Goal: Information Seeking & Learning: Learn about a topic

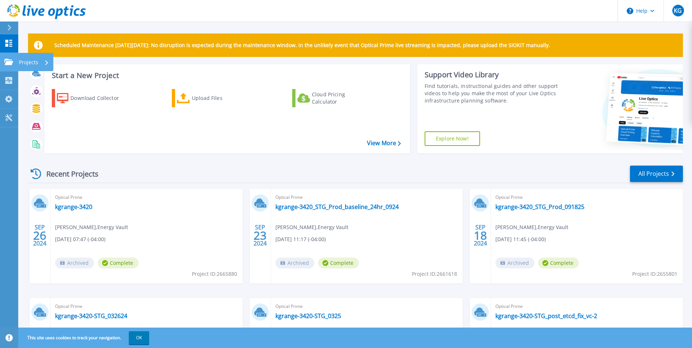
click at [5, 63] on icon at bounding box center [8, 62] width 9 height 6
click at [173, 183] on div "Recent Projects All Projects" at bounding box center [355, 174] width 654 height 18
click at [346, 208] on link "kgrange-3420_STG_Prod_baseline_24hr_0924" at bounding box center [336, 206] width 123 height 7
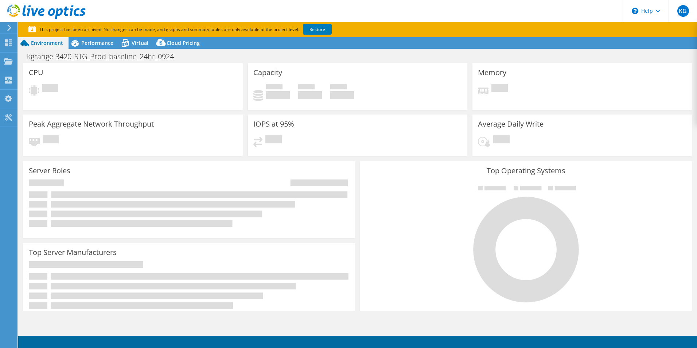
select select "USD"
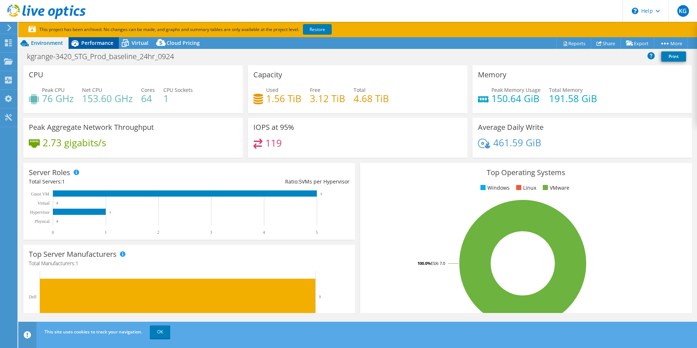
click at [99, 44] on span "Performance" at bounding box center [97, 42] width 32 height 7
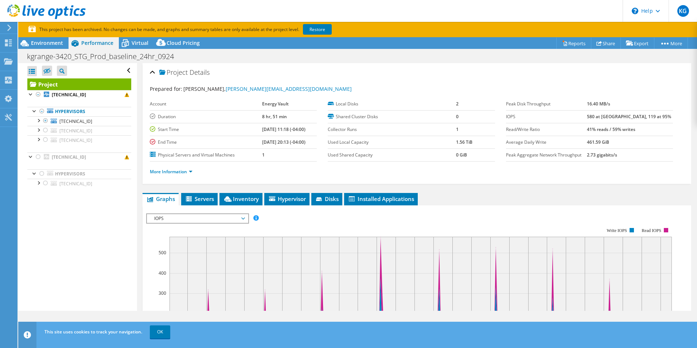
click at [217, 219] on span "IOPS" at bounding box center [198, 218] width 94 height 9
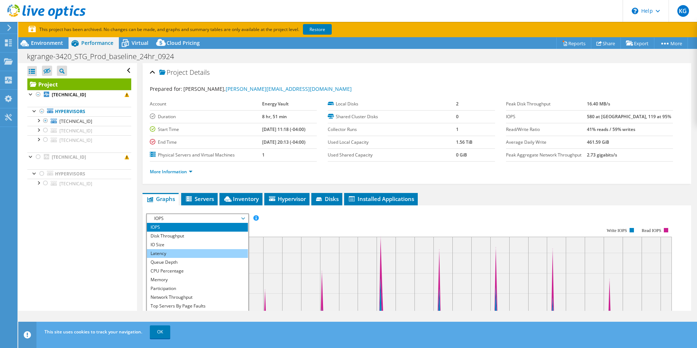
click at [211, 252] on li "Latency" at bounding box center [197, 253] width 101 height 9
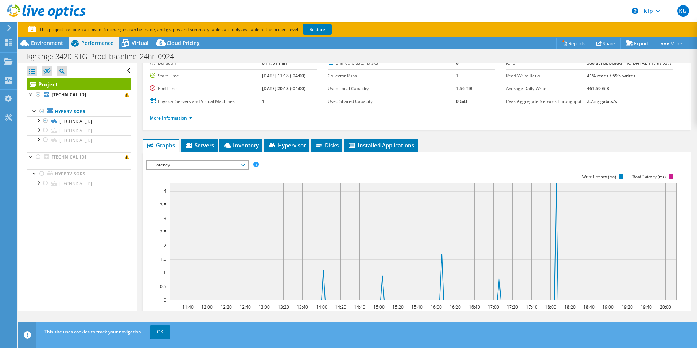
scroll to position [73, 0]
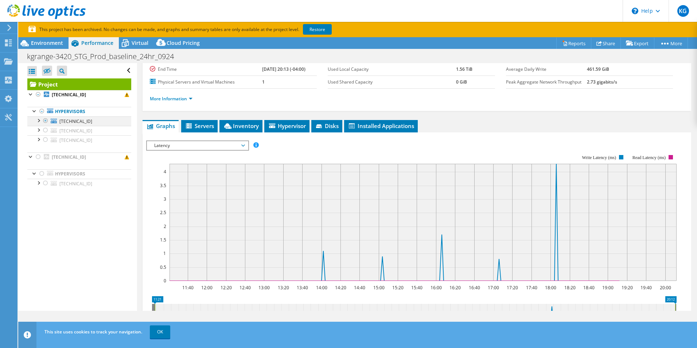
click at [40, 120] on div at bounding box center [38, 119] width 7 height 7
click at [77, 129] on link "datastore1" at bounding box center [79, 130] width 104 height 9
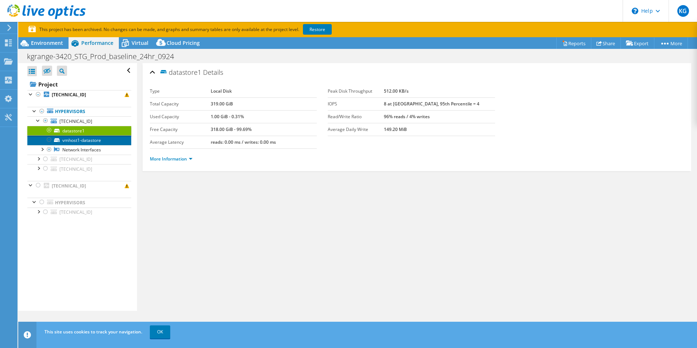
click at [91, 140] on link "vmhost1-datastore" at bounding box center [79, 139] width 104 height 9
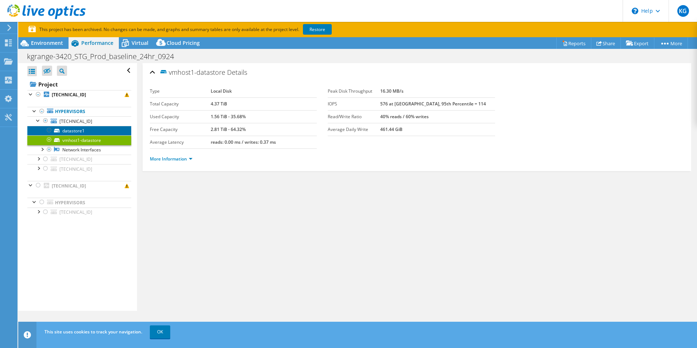
click at [91, 132] on link "datastore1" at bounding box center [79, 130] width 104 height 9
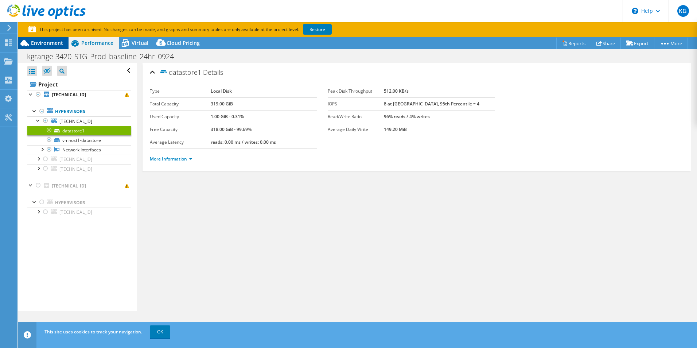
click at [62, 47] on div "Environment" at bounding box center [43, 43] width 50 height 12
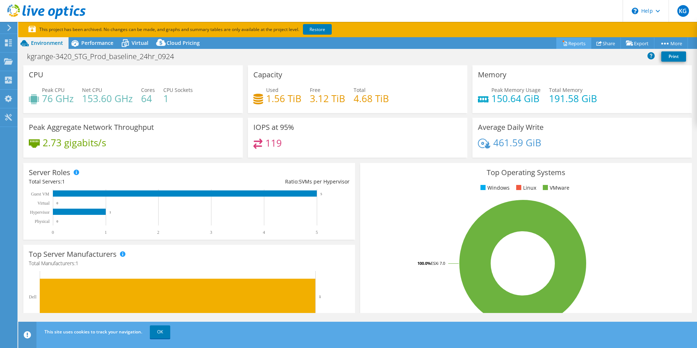
click at [574, 45] on link "Reports" at bounding box center [573, 43] width 35 height 11
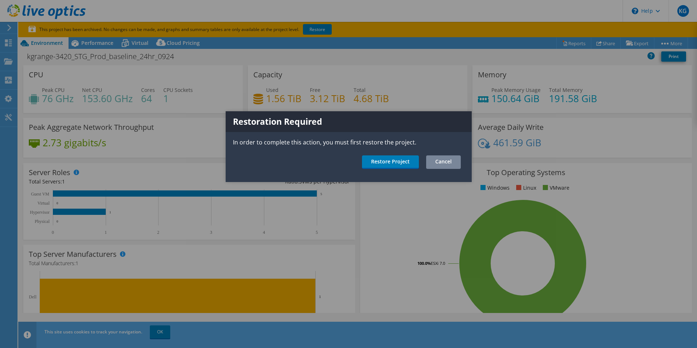
click at [438, 161] on link "Cancel" at bounding box center [443, 161] width 35 height 13
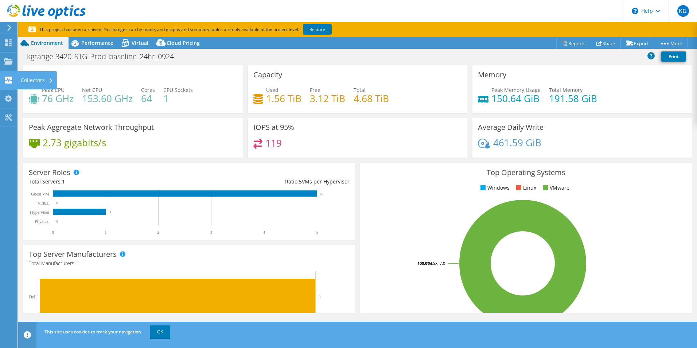
click at [9, 83] on div at bounding box center [8, 81] width 9 height 8
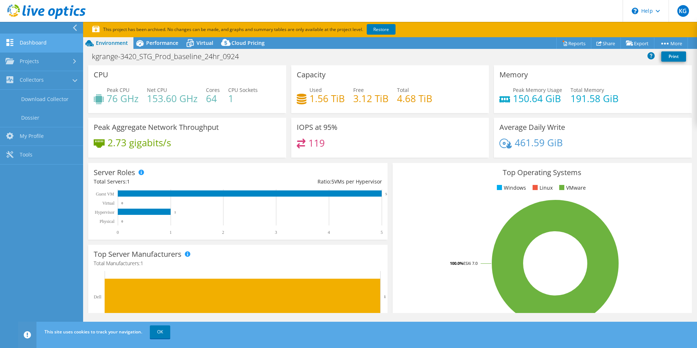
click at [37, 44] on link "Dashboard" at bounding box center [41, 43] width 83 height 19
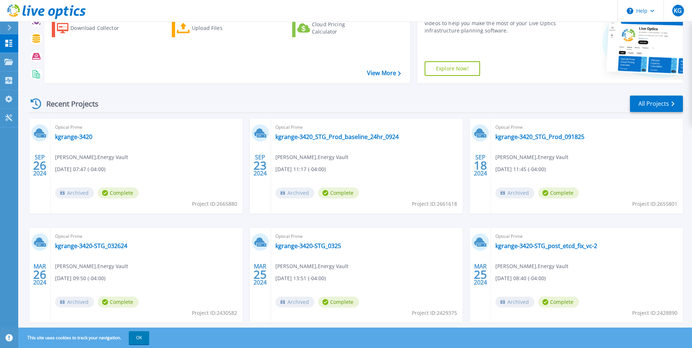
scroll to position [73, 0]
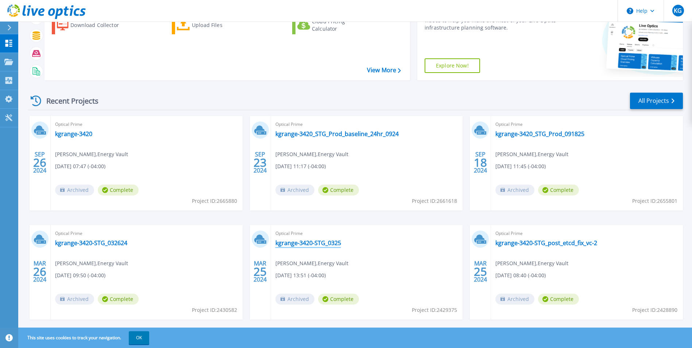
click at [308, 241] on link "kgrange-3420-STG_0325" at bounding box center [308, 242] width 66 height 7
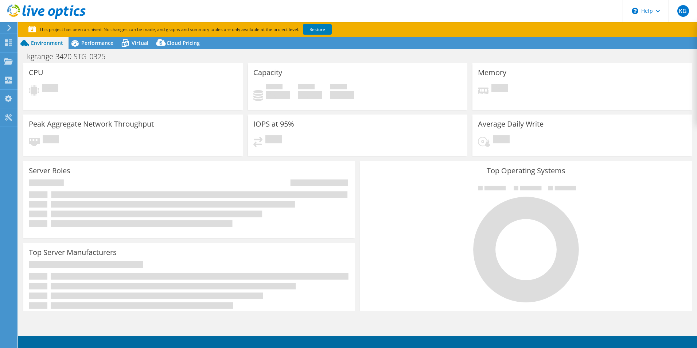
select select "USD"
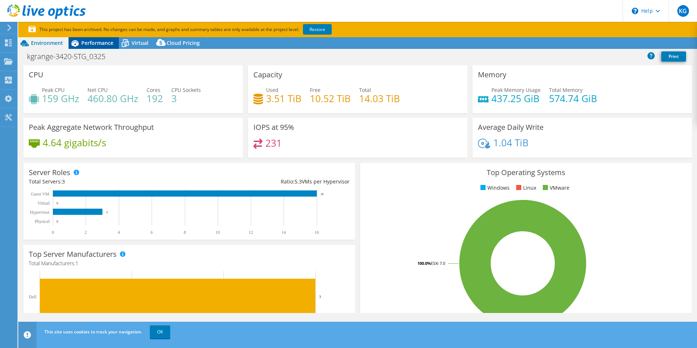
click at [104, 40] on span "Performance" at bounding box center [97, 42] width 32 height 7
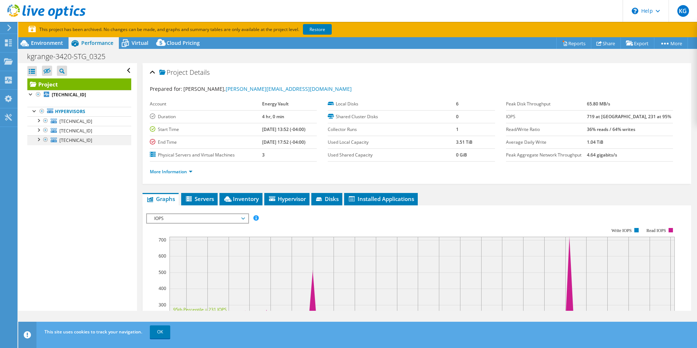
click at [39, 138] on div at bounding box center [38, 138] width 7 height 7
click at [70, 149] on link "datastore1 (1)" at bounding box center [79, 149] width 104 height 9
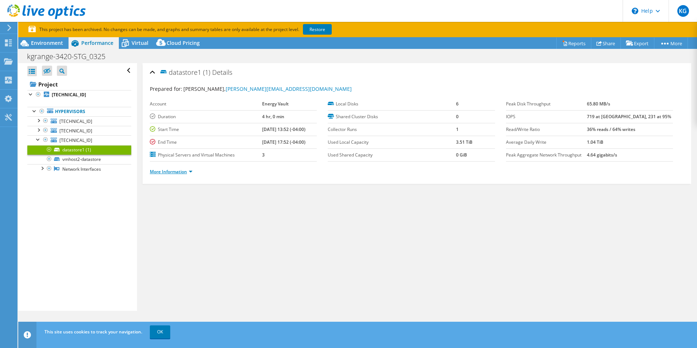
click at [185, 172] on link "More Information" at bounding box center [171, 171] width 43 height 6
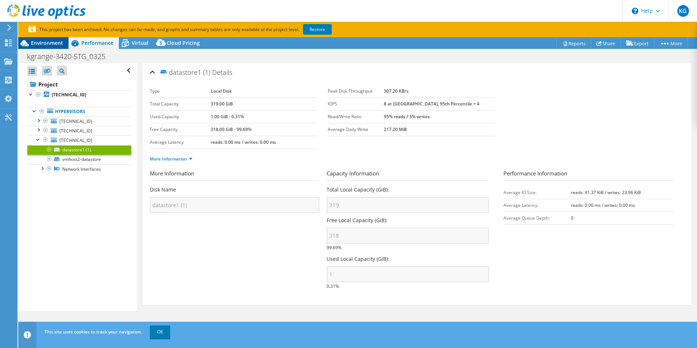
click at [47, 47] on div "Environment" at bounding box center [43, 43] width 50 height 12
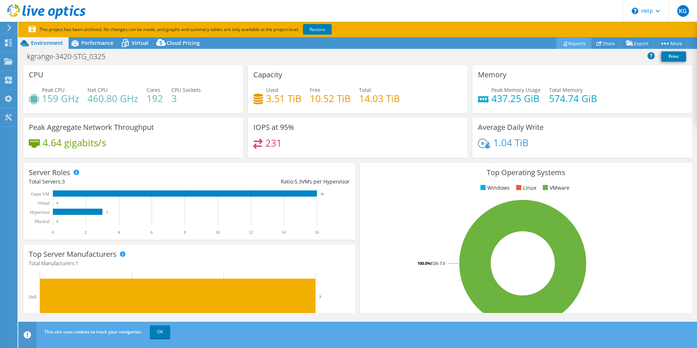
click at [577, 46] on link "Reports" at bounding box center [573, 43] width 35 height 11
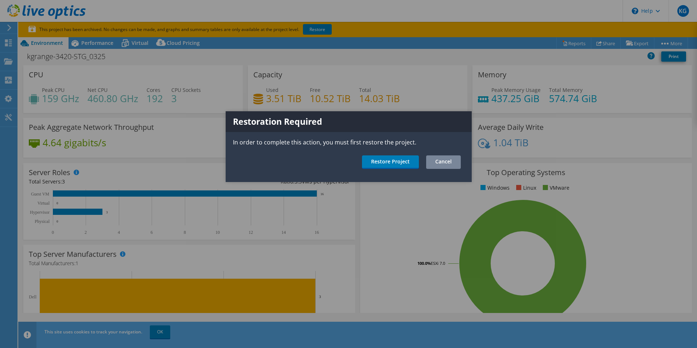
click at [452, 161] on link "Cancel" at bounding box center [443, 161] width 35 height 13
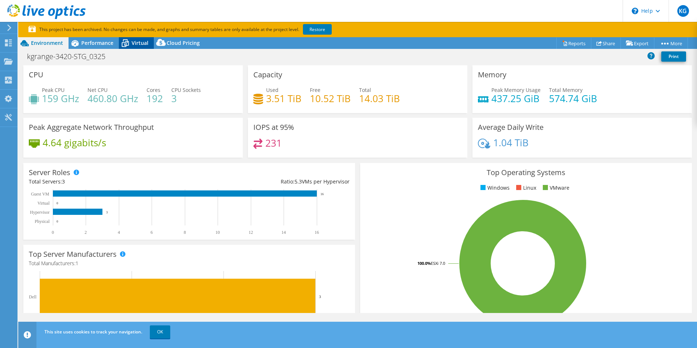
click at [150, 45] on div "Virtual" at bounding box center [136, 43] width 35 height 12
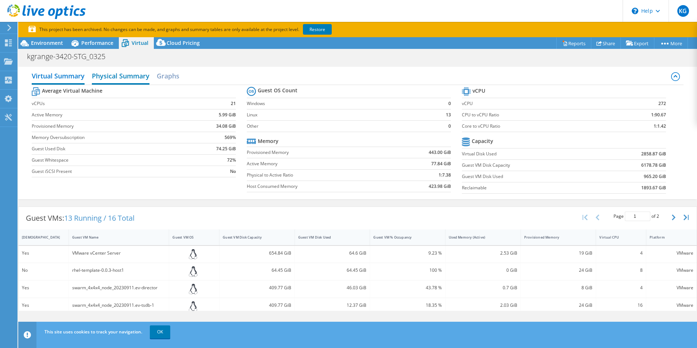
click at [124, 79] on h2 "Physical Summary" at bounding box center [121, 77] width 58 height 16
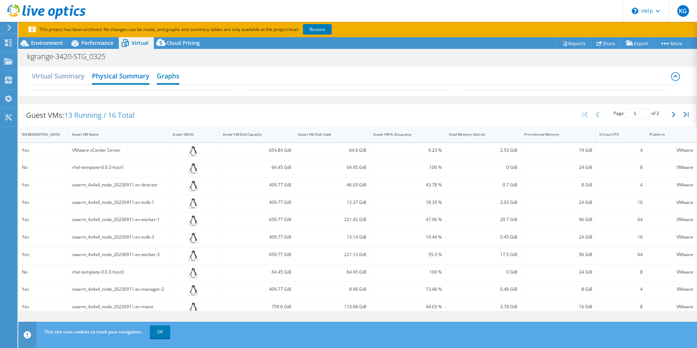
click at [179, 70] on h2 "Graphs" at bounding box center [168, 77] width 23 height 16
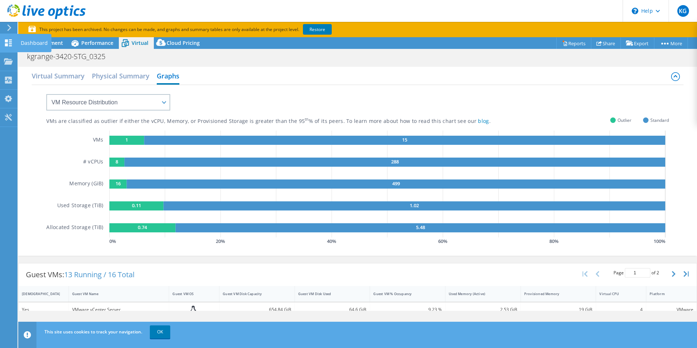
click at [9, 39] on icon at bounding box center [8, 42] width 9 height 7
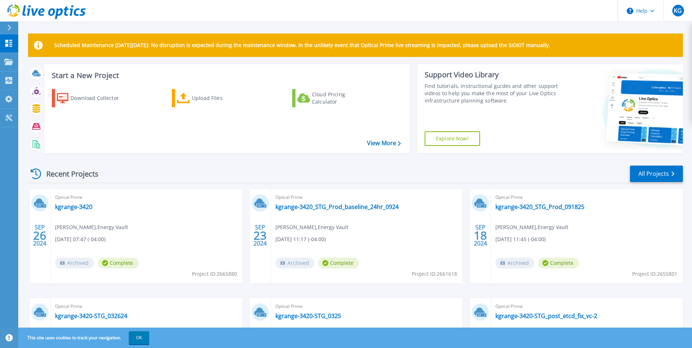
drag, startPoint x: 138, startPoint y: 334, endPoint x: 144, endPoint y: 334, distance: 6.2
click at [139, 334] on button "OK" at bounding box center [139, 337] width 20 height 13
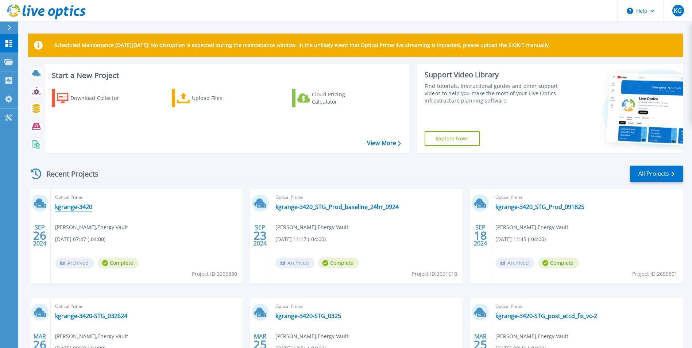
click at [88, 206] on link "kgrange-3420" at bounding box center [73, 206] width 37 height 7
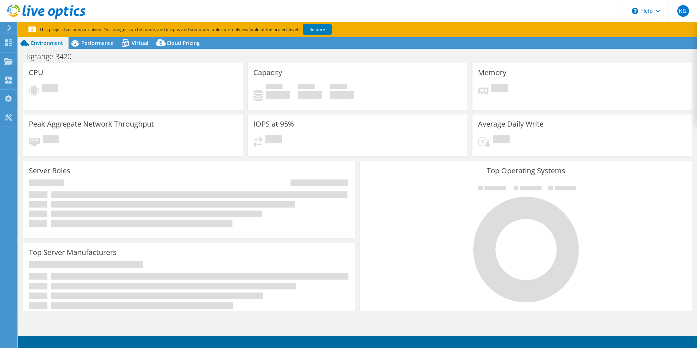
select select "USD"
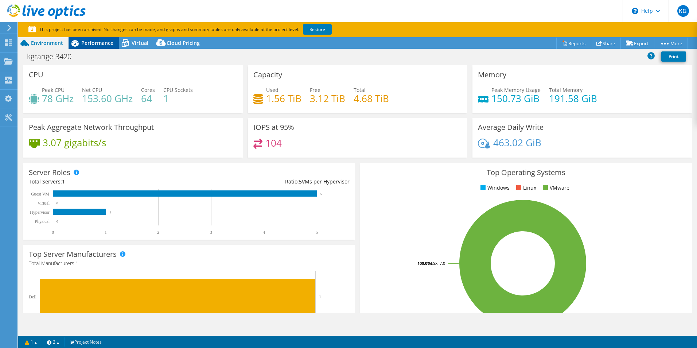
click at [107, 44] on span "Performance" at bounding box center [97, 42] width 32 height 7
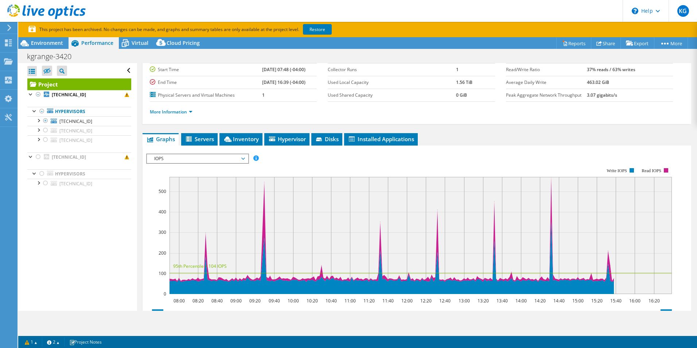
scroll to position [109, 0]
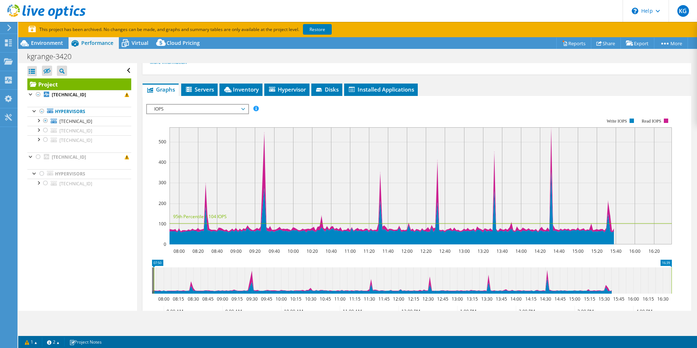
click at [223, 109] on span "IOPS" at bounding box center [198, 109] width 94 height 9
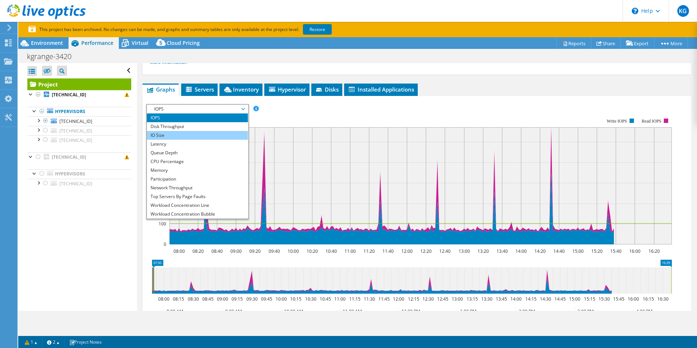
click at [214, 135] on li "IO Size" at bounding box center [197, 135] width 101 height 9
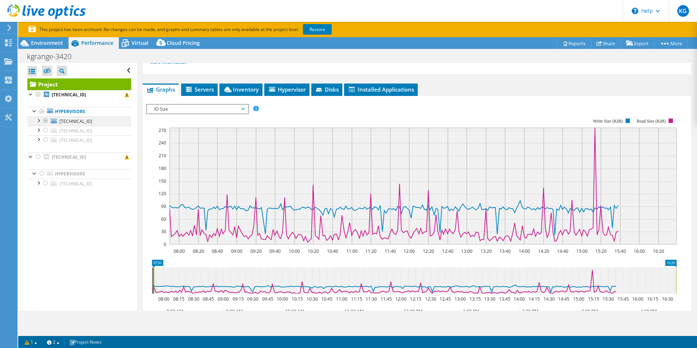
click at [40, 123] on div at bounding box center [38, 119] width 7 height 7
click at [62, 132] on link "datastore1" at bounding box center [79, 130] width 104 height 9
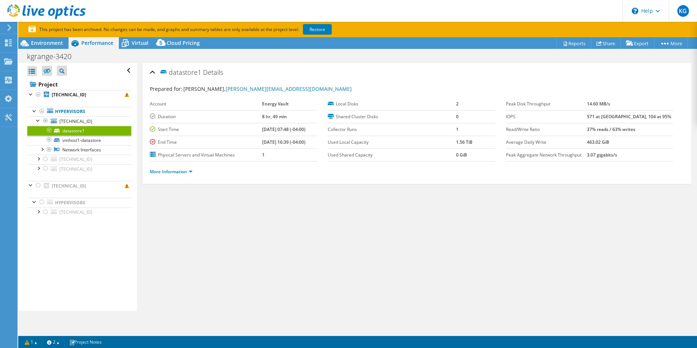
scroll to position [0, 0]
click at [50, 140] on div at bounding box center [49, 139] width 7 height 9
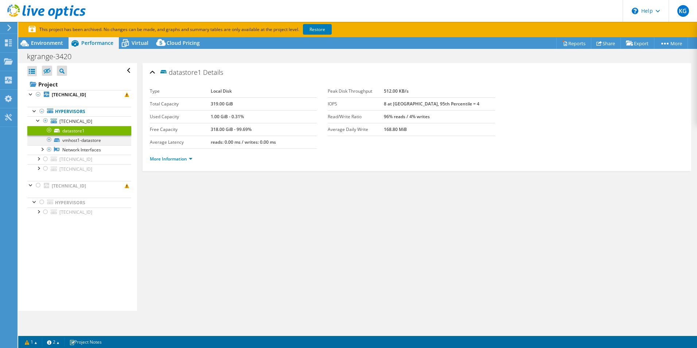
click at [47, 142] on div at bounding box center [49, 139] width 7 height 9
click at [44, 123] on div at bounding box center [45, 120] width 7 height 9
click at [44, 121] on div at bounding box center [45, 120] width 7 height 9
click at [37, 121] on div at bounding box center [38, 119] width 7 height 7
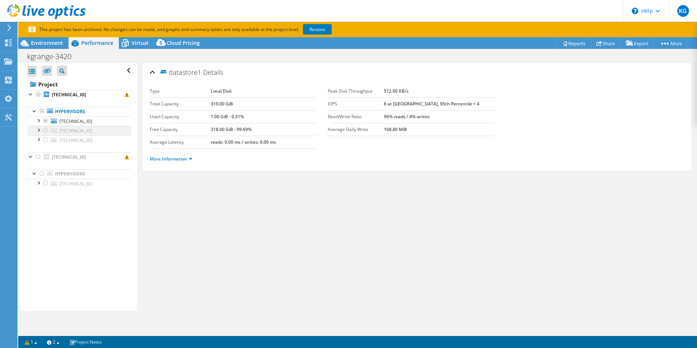
click at [39, 131] on div at bounding box center [38, 129] width 7 height 7
click at [39, 121] on div at bounding box center [38, 119] width 7 height 7
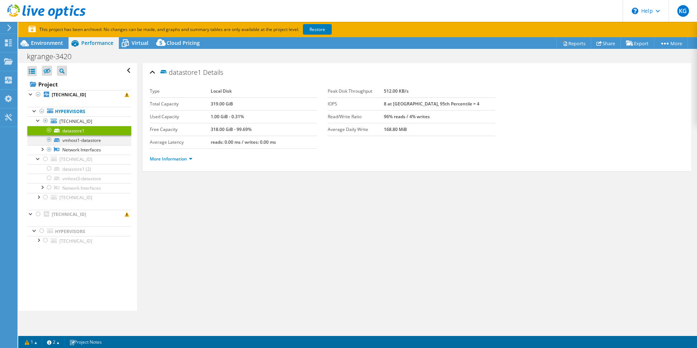
click at [49, 139] on div at bounding box center [49, 139] width 7 height 9
click at [48, 147] on div at bounding box center [49, 149] width 7 height 9
click at [43, 149] on div at bounding box center [41, 148] width 7 height 7
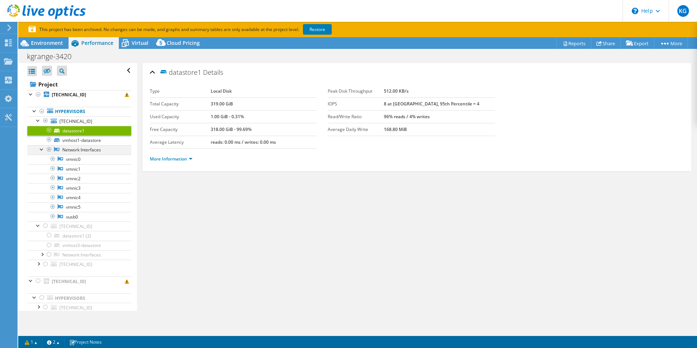
click at [43, 150] on div at bounding box center [41, 148] width 7 height 7
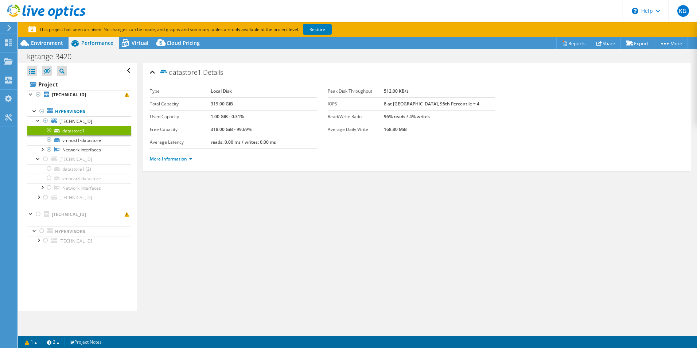
click at [57, 132] on link "datastore1" at bounding box center [79, 130] width 104 height 9
click at [143, 46] on span "Virtual" at bounding box center [140, 42] width 17 height 7
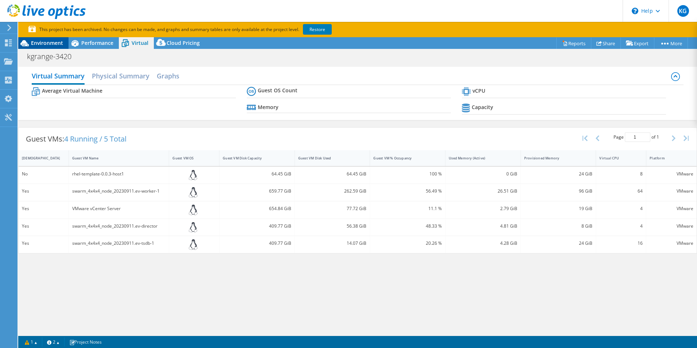
click at [64, 41] on div "Environment" at bounding box center [43, 43] width 50 height 12
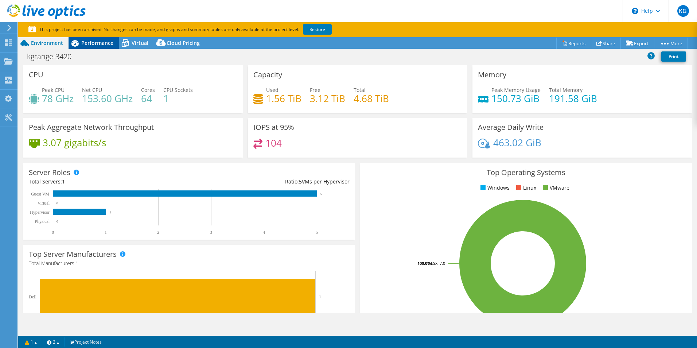
click at [94, 46] on span "Performance" at bounding box center [97, 42] width 32 height 7
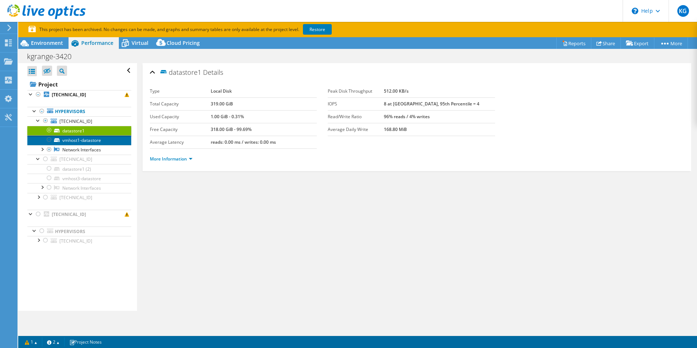
click at [94, 137] on link "vmhost1-datastore" at bounding box center [79, 139] width 104 height 9
